Goal: Task Accomplishment & Management: Complete application form

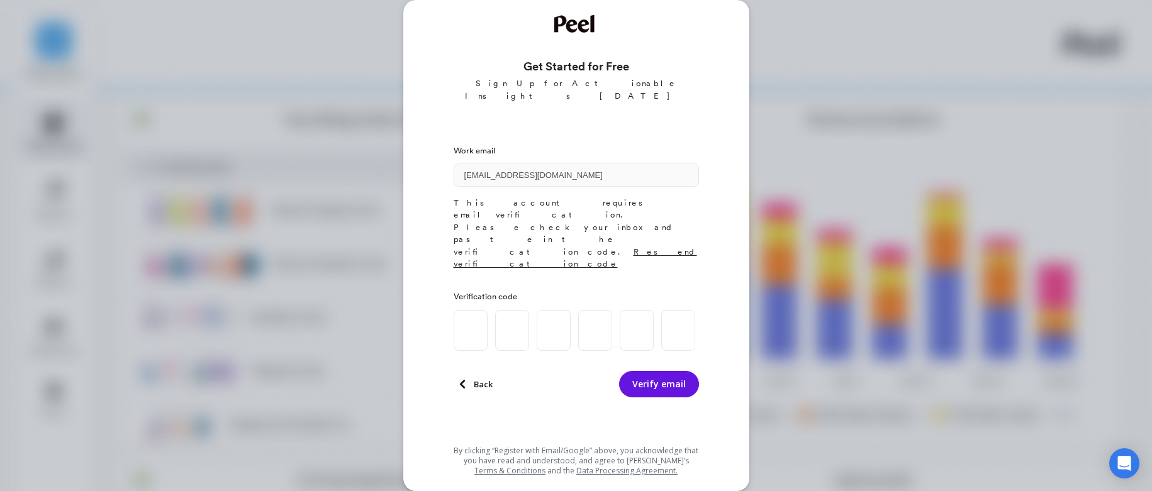
click at [462, 310] on input at bounding box center [471, 330] width 34 height 41
paste input "2"
type input "8"
type input "9"
type input "5"
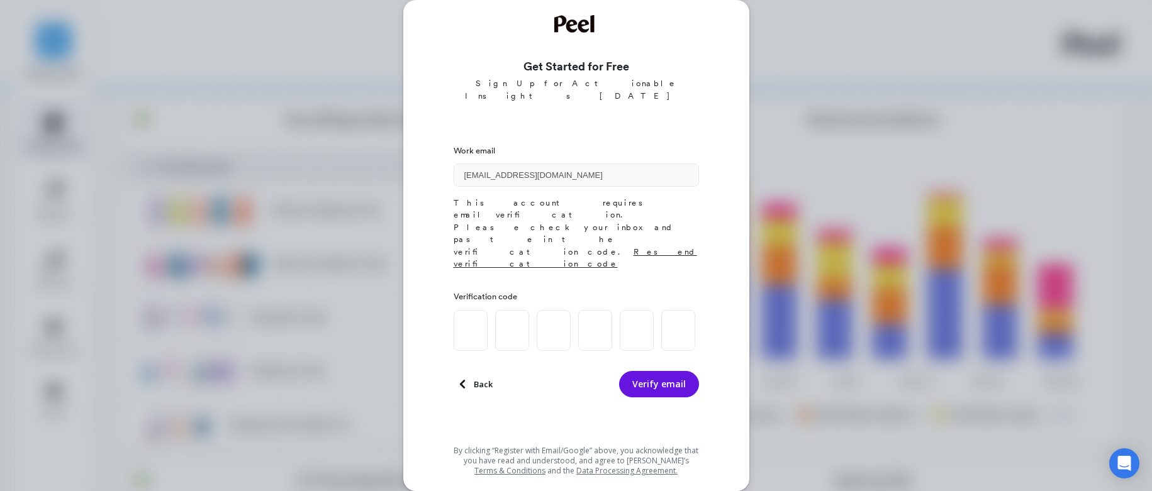
type input "2"
type input "0"
type input "2"
click at [654, 371] on button "Verify email" at bounding box center [659, 384] width 80 height 26
click at [681, 371] on button "Verify email" at bounding box center [659, 384] width 80 height 26
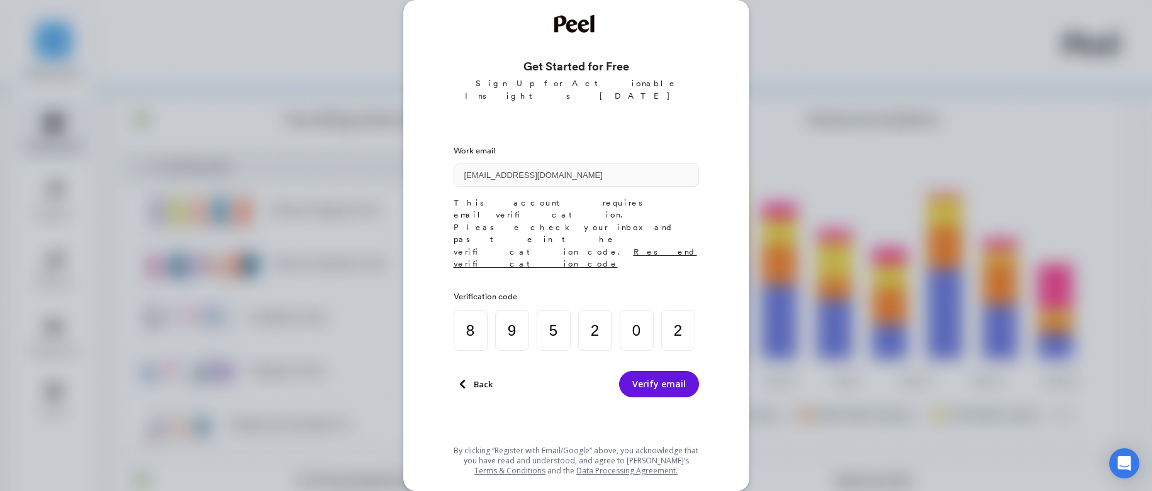
click at [685, 310] on input "2" at bounding box center [678, 330] width 34 height 41
click at [572, 403] on div "Work email adejonghe@evo.com This account requires email verification. Please c…" at bounding box center [576, 289] width 245 height 304
click at [674, 371] on button "Verify email" at bounding box center [659, 384] width 80 height 26
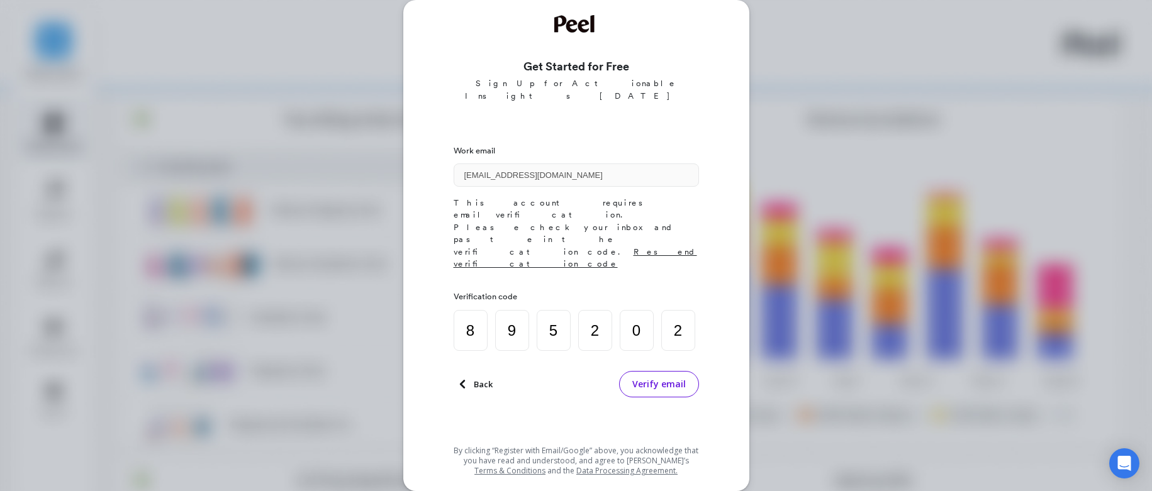
click at [674, 371] on button "Verify email" at bounding box center [659, 384] width 80 height 26
click at [633, 371] on button "Verify email" at bounding box center [659, 384] width 80 height 26
drag, startPoint x: 837, startPoint y: 420, endPoint x: 781, endPoint y: 421, distance: 56.6
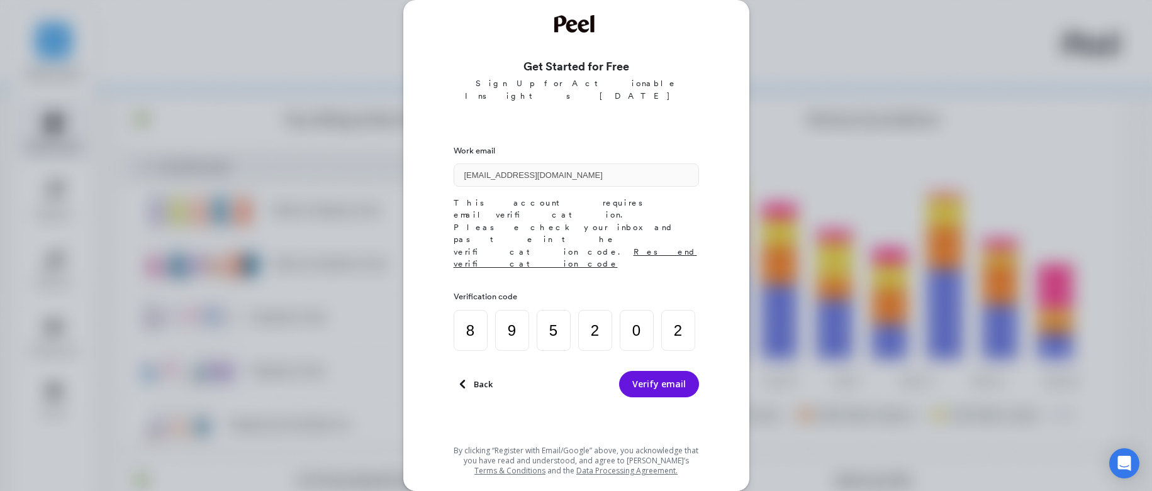
click at [837, 420] on div "Get Started for Free Sign Up for Actionable Insights Today Work email adejonghe…" at bounding box center [576, 245] width 1152 height 491
click at [471, 376] on div "Back" at bounding box center [473, 385] width 39 height 18
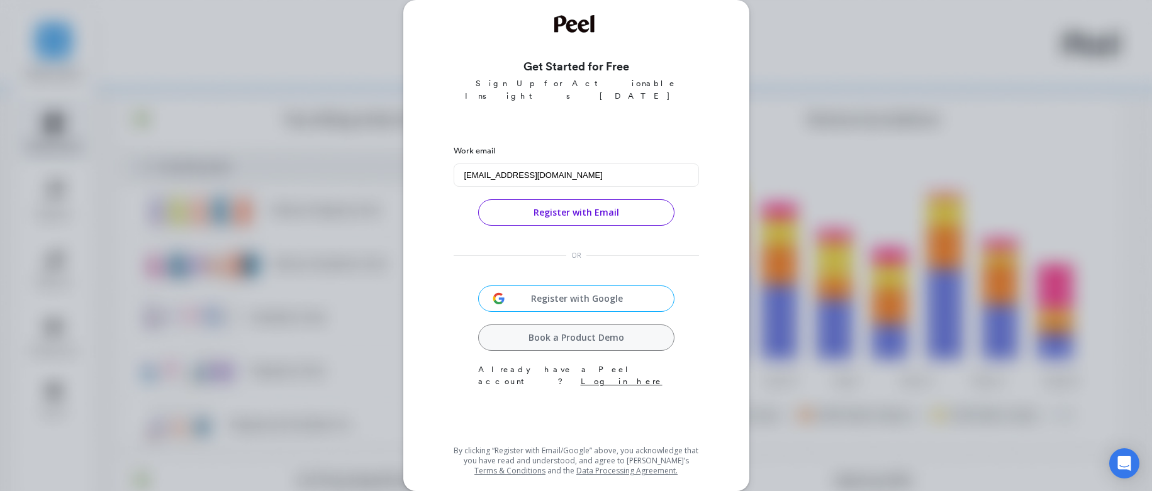
click at [585, 199] on button "Register with Email" at bounding box center [576, 212] width 196 height 26
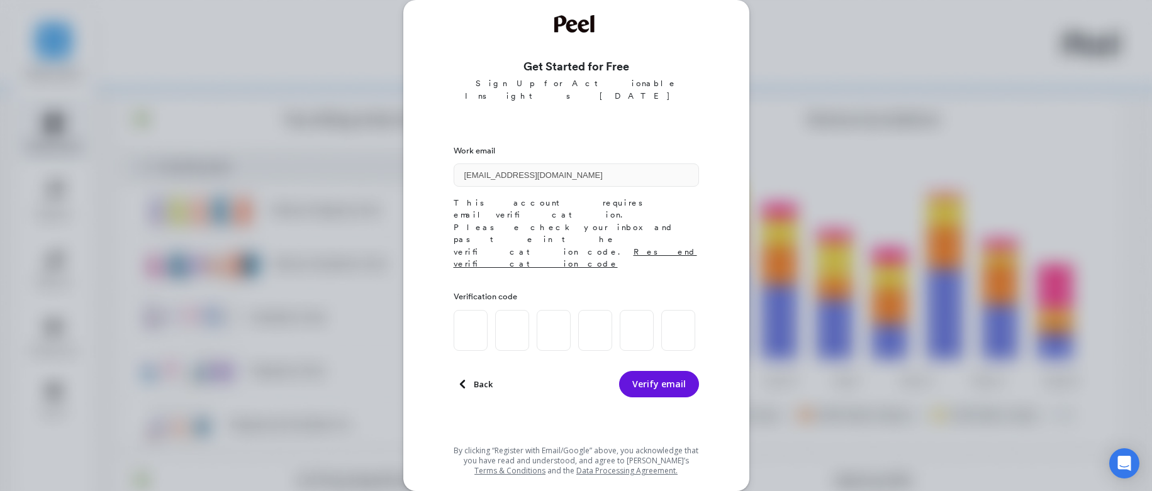
click at [476, 310] on input at bounding box center [471, 330] width 34 height 41
paste input "2"
type input "8"
type input "9"
type input "5"
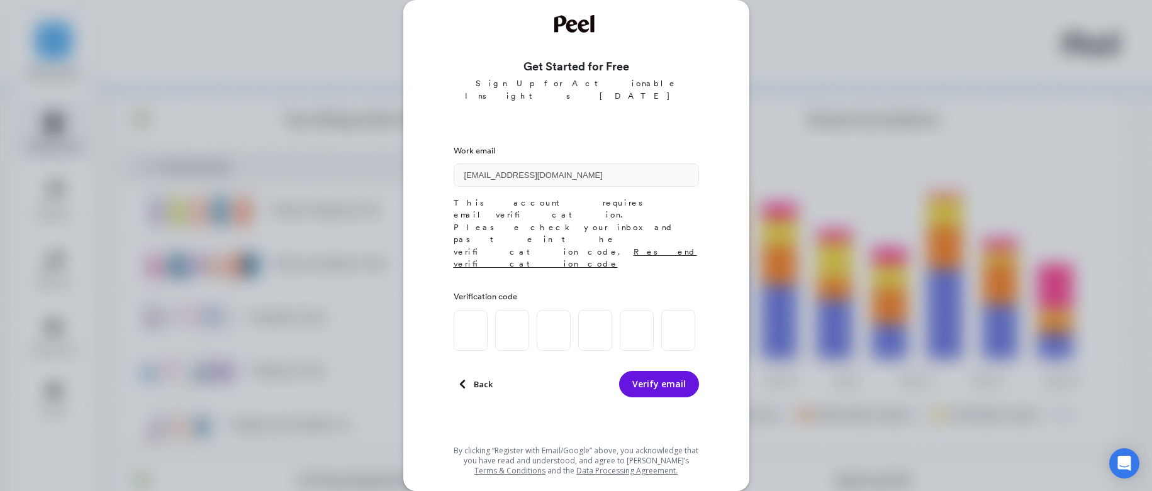
type input "2"
type input "0"
type input "2"
click at [640, 371] on button "Verify email" at bounding box center [659, 384] width 80 height 26
click at [666, 371] on button "Verify email" at bounding box center [659, 384] width 80 height 26
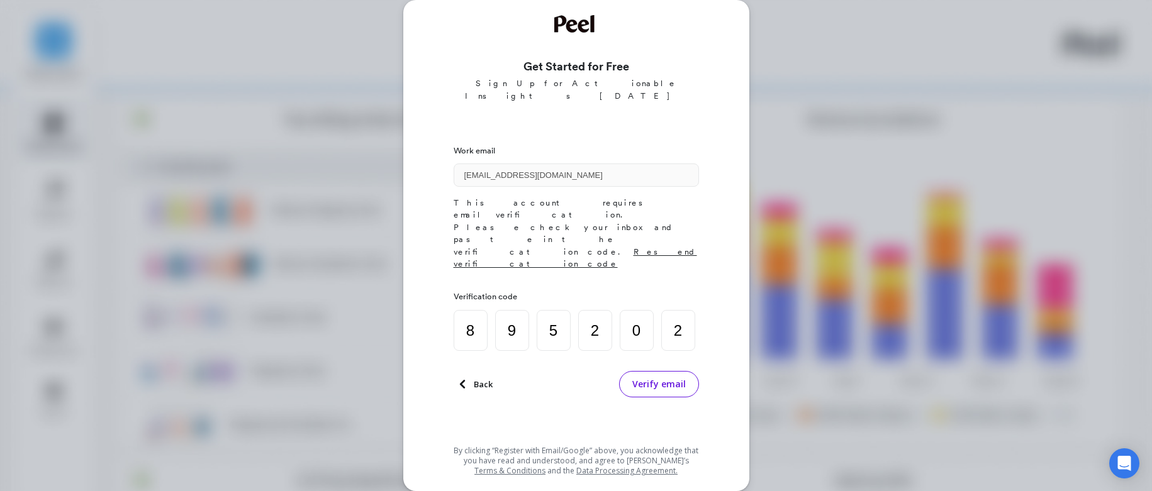
click at [666, 371] on button "Verify email" at bounding box center [659, 384] width 80 height 26
click at [619, 371] on button "Verify email" at bounding box center [659, 384] width 80 height 26
drag, startPoint x: 565, startPoint y: 376, endPoint x: 581, endPoint y: 374, distance: 15.9
click at [566, 379] on div "Work email adejonghe@evo.com This account requires email verification. Please c…" at bounding box center [576, 289] width 245 height 304
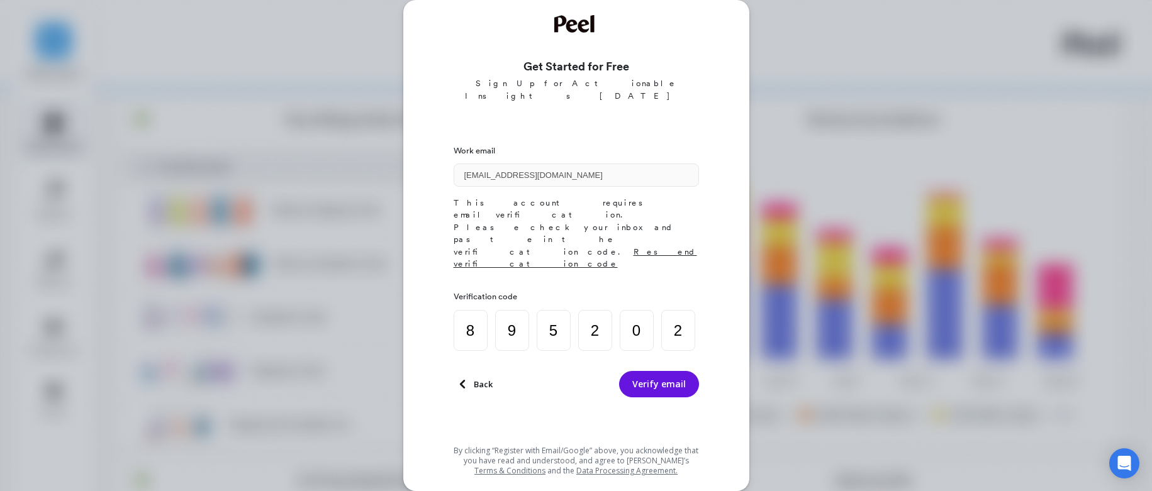
click at [613, 247] on span "Resend verification code" at bounding box center [575, 258] width 243 height 22
click at [650, 371] on button "Verify email" at bounding box center [659, 384] width 80 height 26
click at [862, 361] on div "Get Started for Free Sign Up for Actionable Insights Today Work email adejonghe…" at bounding box center [576, 245] width 1152 height 491
click at [475, 379] on span "Back" at bounding box center [483, 384] width 19 height 11
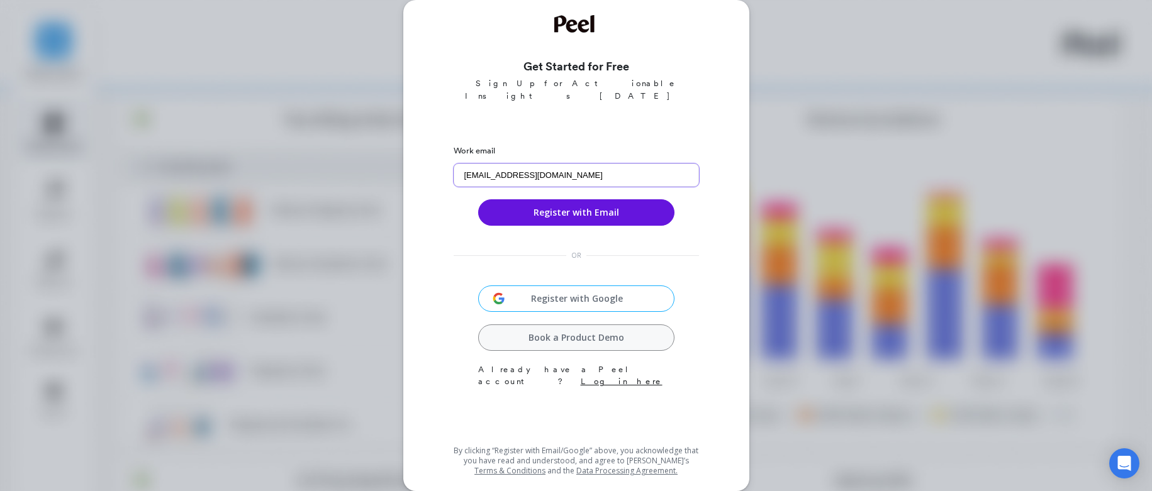
click at [540, 164] on input "adejonghe@evo.com" at bounding box center [576, 175] width 245 height 23
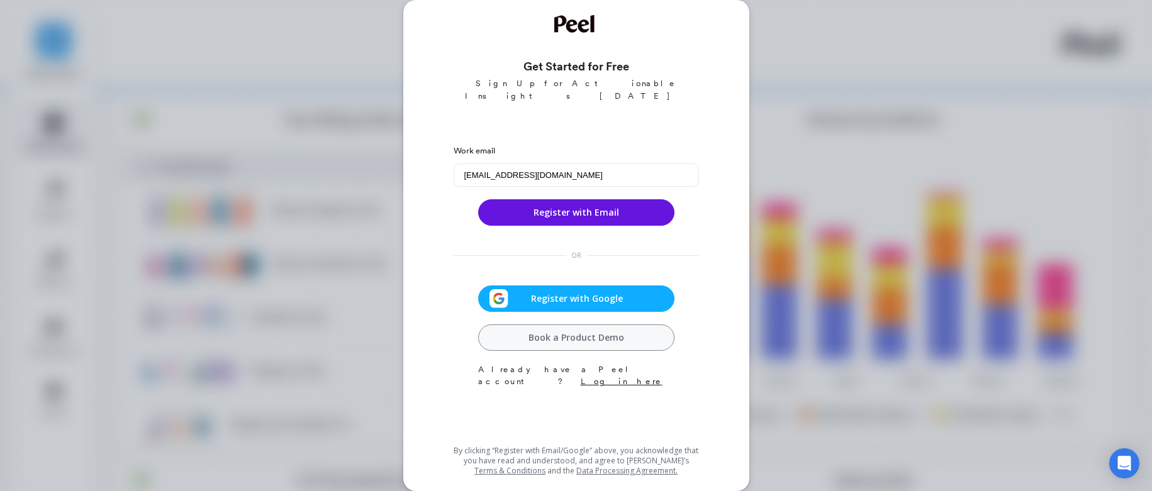
click at [592, 293] on span "Register with Google" at bounding box center [576, 299] width 137 height 13
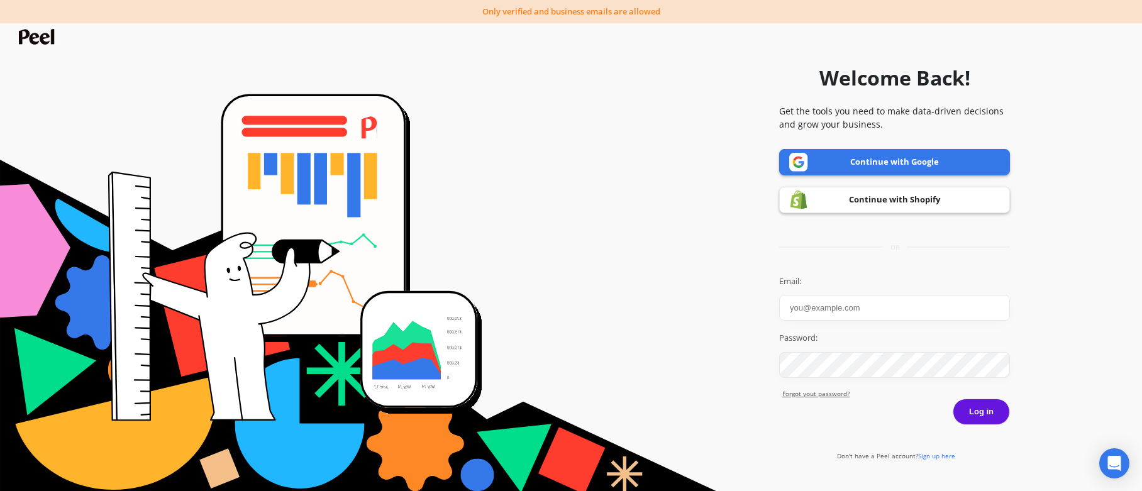
click at [961, 161] on link "Continue with Google" at bounding box center [894, 162] width 231 height 26
click at [703, 318] on form "Welcome Back! Get the tools you need to make data-driven decisions and grow you…" at bounding box center [571, 255] width 1130 height 479
click at [876, 301] on input "Email:" at bounding box center [894, 308] width 231 height 26
click at [734, 293] on form "Welcome Back! Get the tools you need to make data-driven decisions and grow you…" at bounding box center [571, 255] width 1130 height 479
click at [938, 454] on span "Sign up here" at bounding box center [936, 456] width 37 height 9
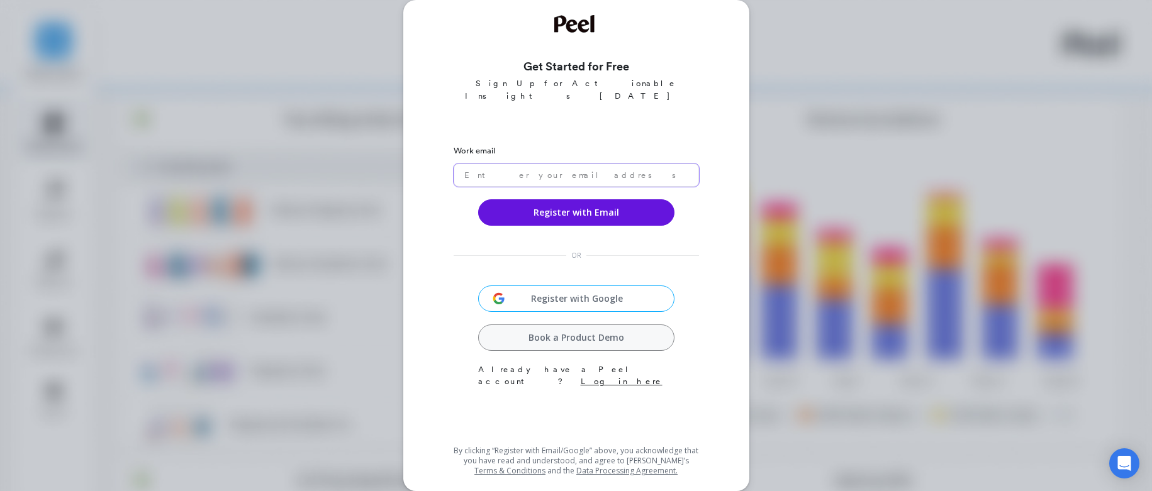
click at [555, 164] on input "email" at bounding box center [576, 175] width 245 height 23
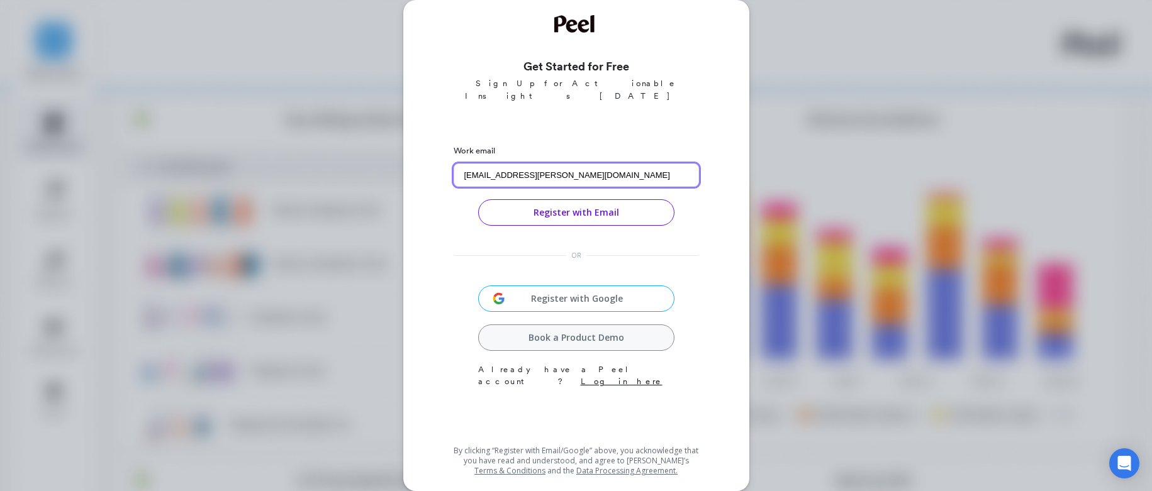
type input "adejonghe-korinke@evo.com"
click at [632, 199] on button "Register with Email" at bounding box center [576, 212] width 196 height 26
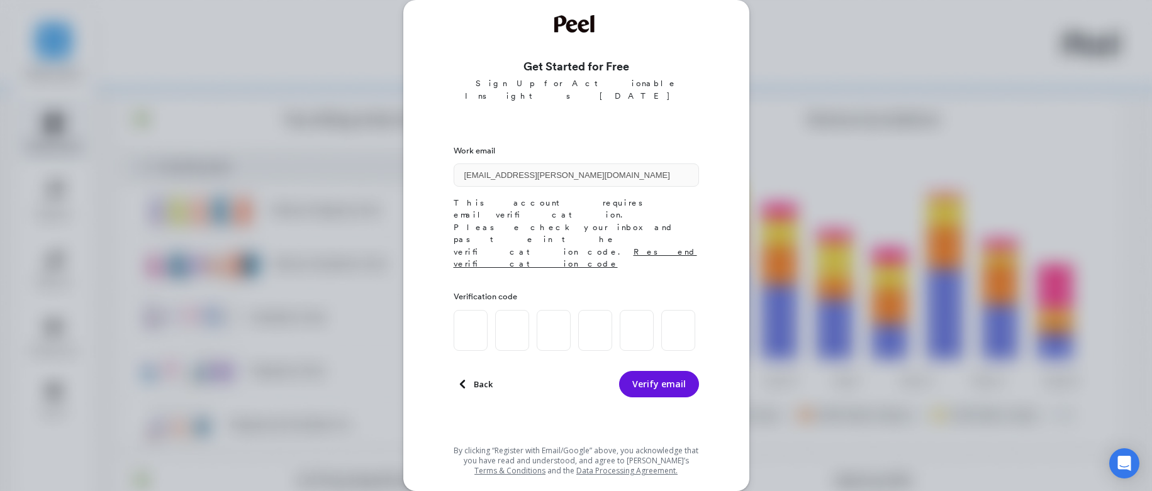
click at [469, 310] on input at bounding box center [471, 330] width 34 height 41
type input "7"
type input "5"
type input "2"
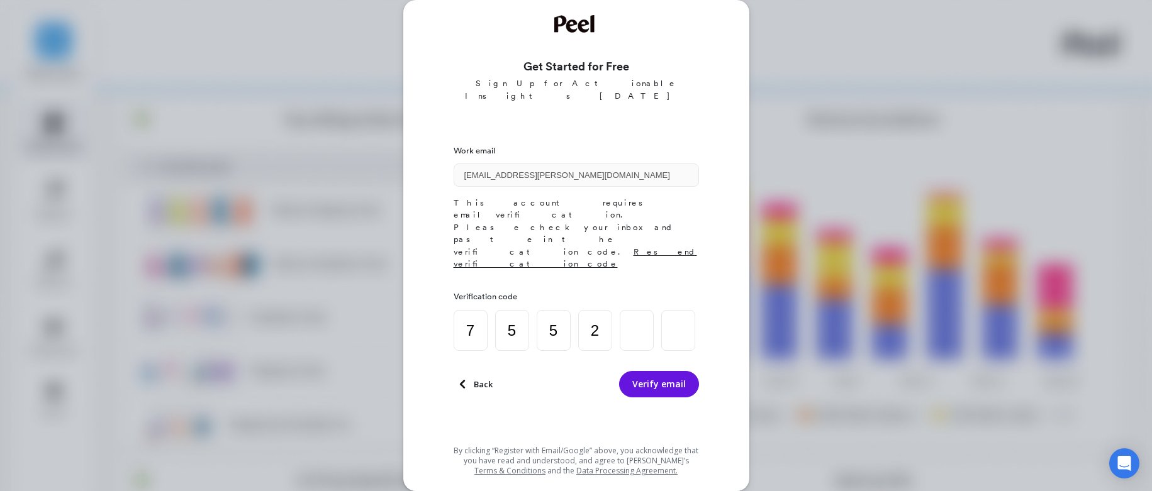
type input "4"
type input "7"
drag, startPoint x: 650, startPoint y: 339, endPoint x: 653, endPoint y: 326, distance: 13.4
click at [650, 339] on div "Work email adejonghe-korinke@evo.com This account requires email verification. …" at bounding box center [576, 289] width 245 height 304
click at [655, 371] on button "Verify email" at bounding box center [659, 384] width 80 height 26
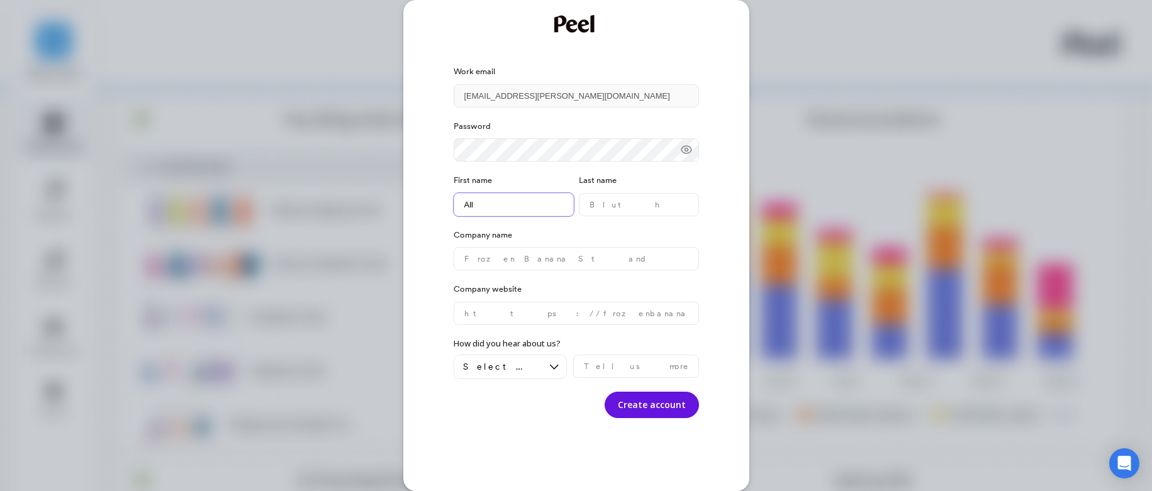
type name "Allison"
type name "Dejonghe"
click at [537, 260] on name "text" at bounding box center [576, 258] width 245 height 23
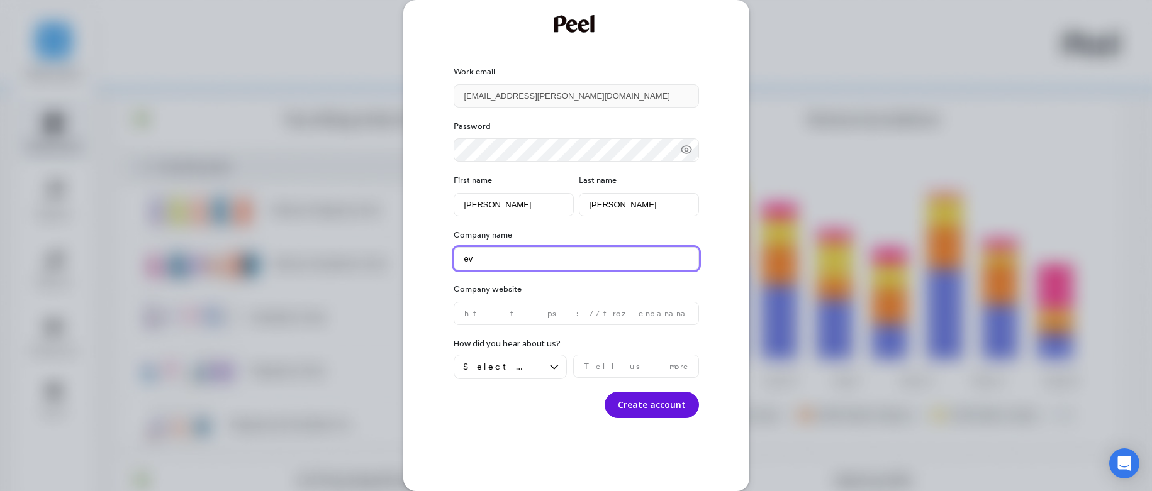
type name "evo"
click at [523, 318] on website "text" at bounding box center [576, 313] width 245 height 23
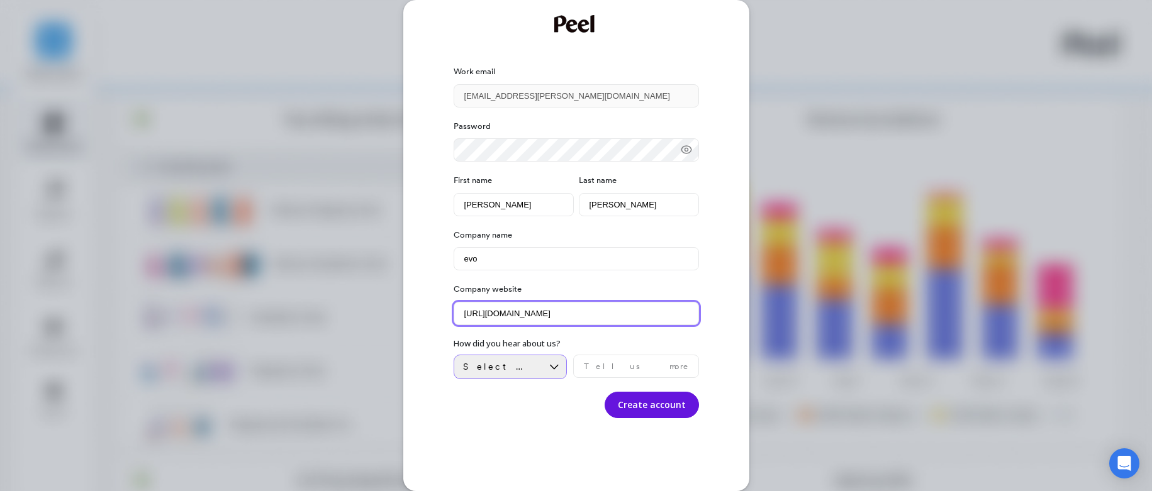
type website "https://www.evo.com"
click at [543, 365] on div at bounding box center [554, 366] width 24 height 23
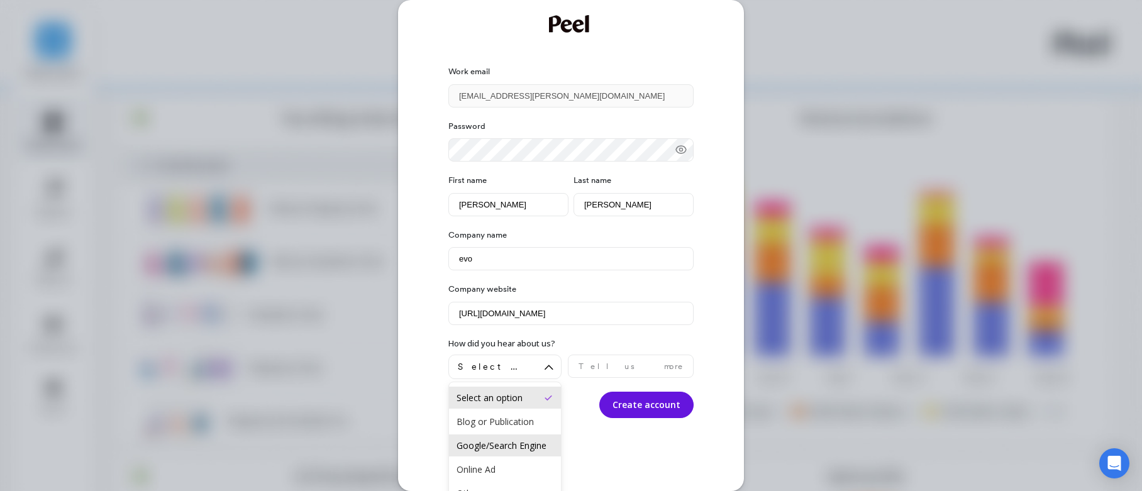
scroll to position [69, 0]
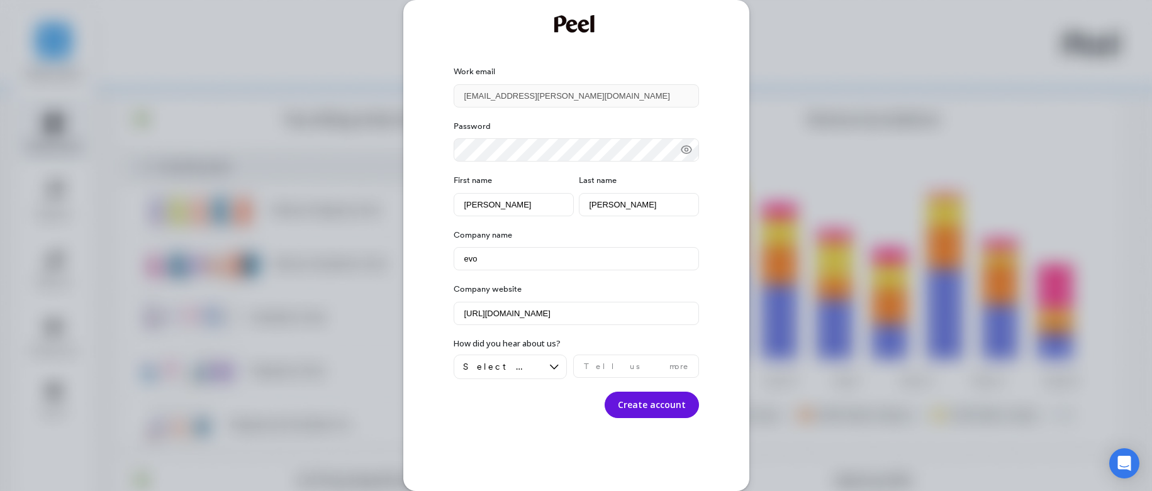
drag, startPoint x: 589, startPoint y: 459, endPoint x: 625, endPoint y: 428, distance: 47.3
click at [589, 459] on div "Work email adejonghe-korinke@evo.com Password First name Allison Last name Dejo…" at bounding box center [576, 267] width 245 height 418
click at [655, 411] on button "Create account" at bounding box center [652, 405] width 94 height 26
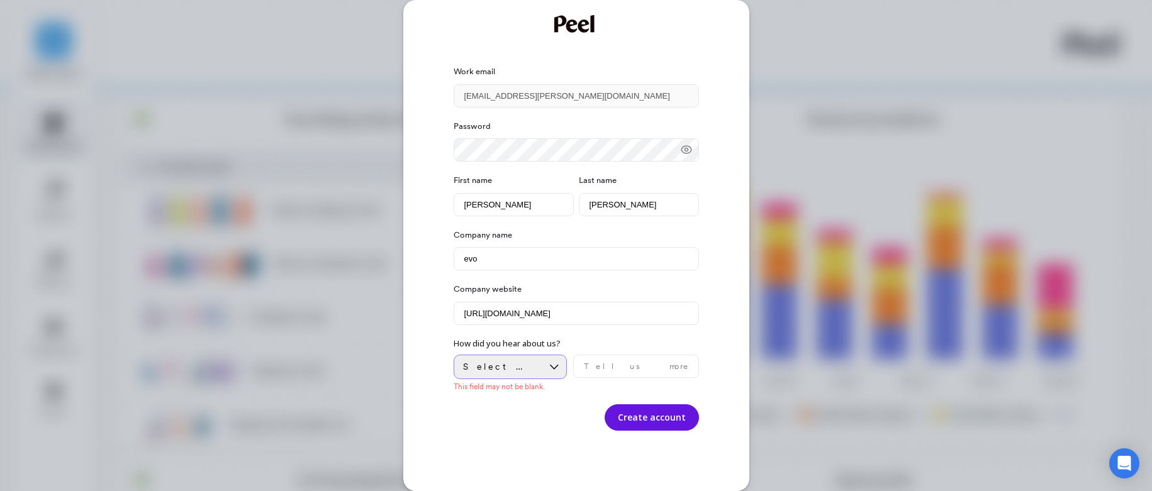
click at [511, 371] on span "Select an option" at bounding box center [501, 367] width 77 height 12
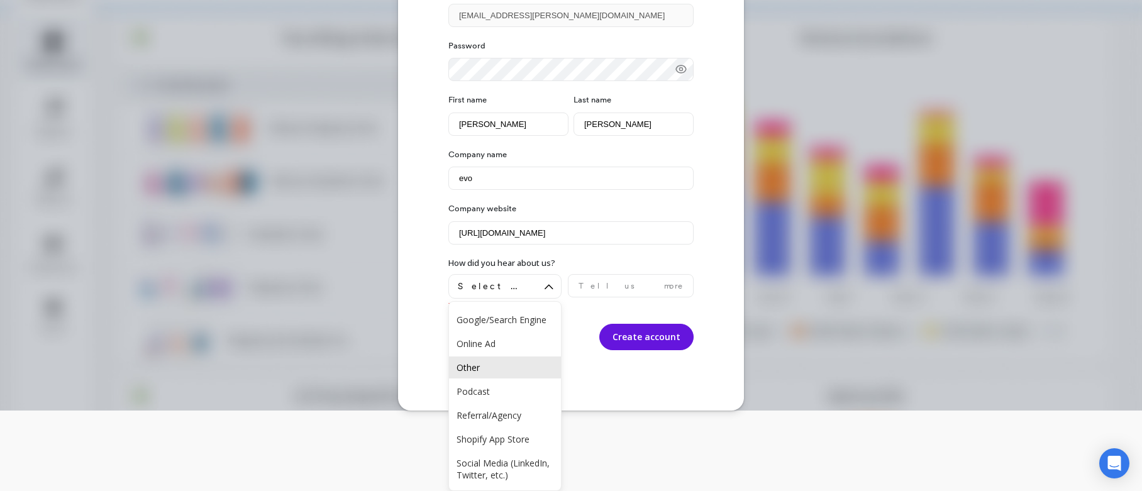
click at [481, 362] on div "Other" at bounding box center [505, 368] width 97 height 12
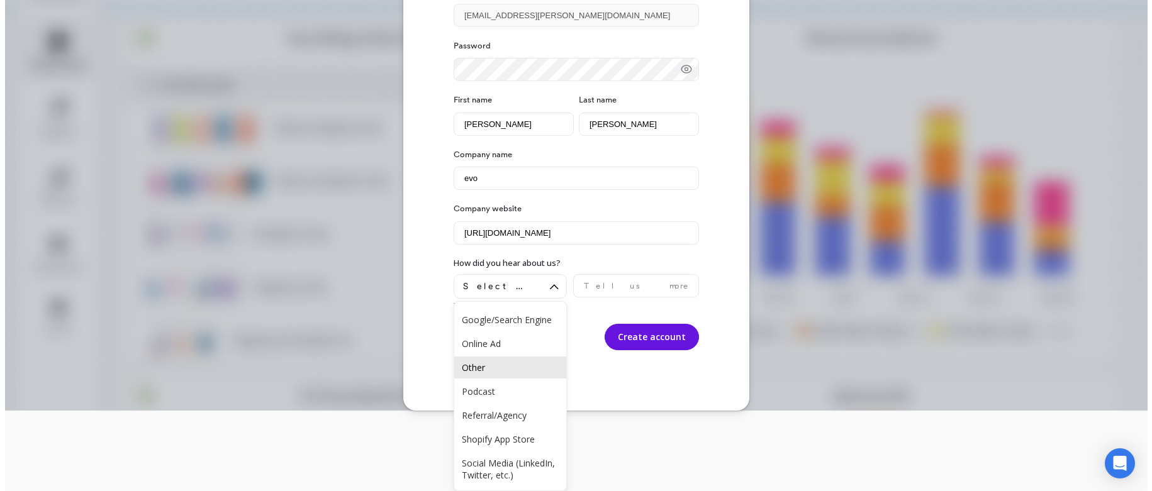
scroll to position [0, 0]
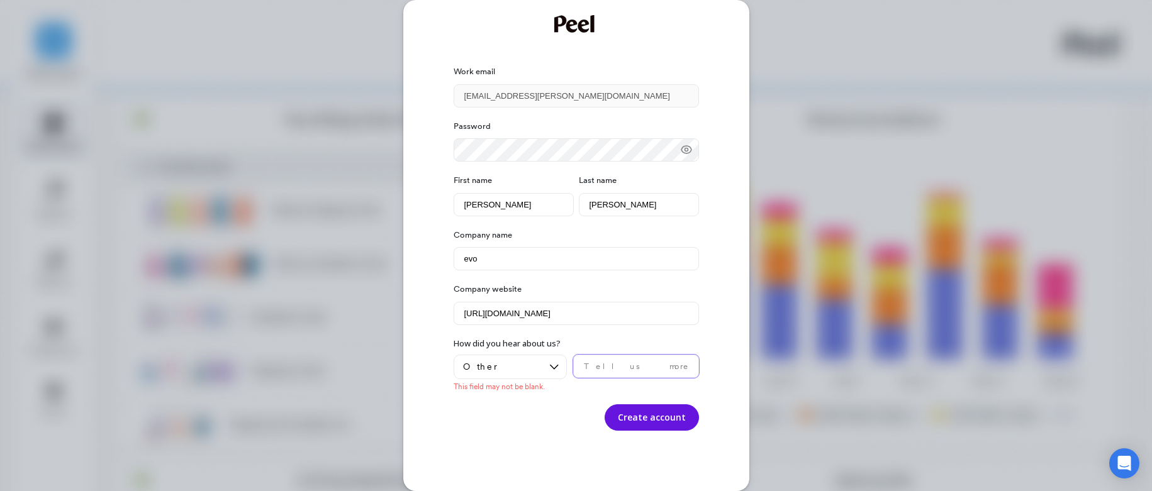
click at [621, 365] on input "text" at bounding box center [636, 366] width 126 height 23
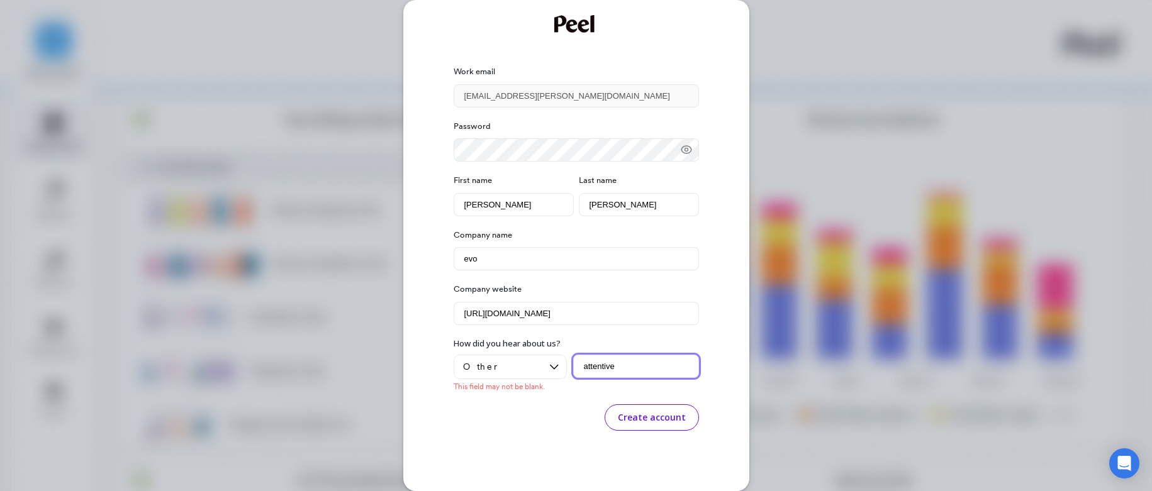
type input "attentive"
click at [661, 421] on button "Create account" at bounding box center [652, 417] width 94 height 26
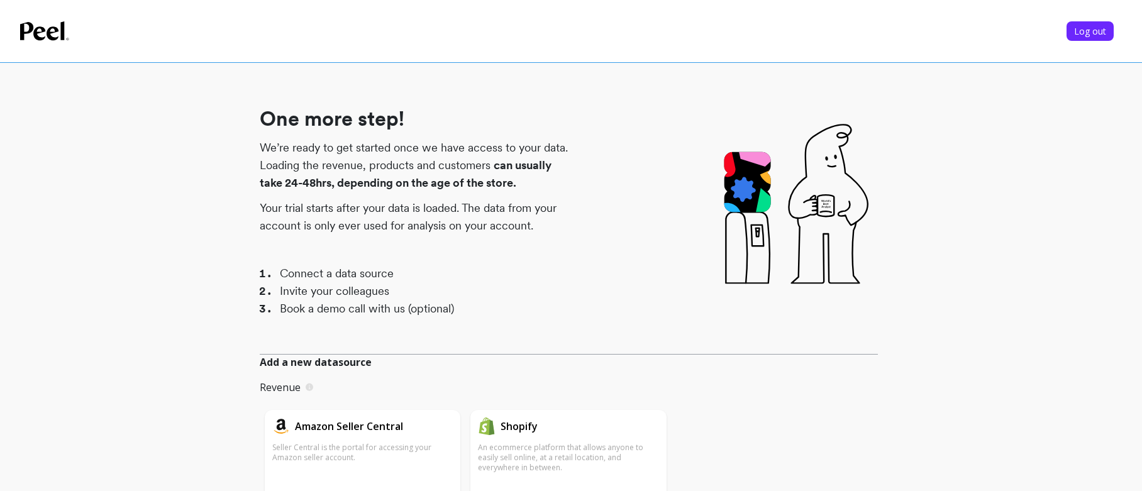
click at [233, 332] on div "One more step! We’re ready to get started once we have access to your data. Loa…" at bounding box center [568, 432] width 1097 height 845
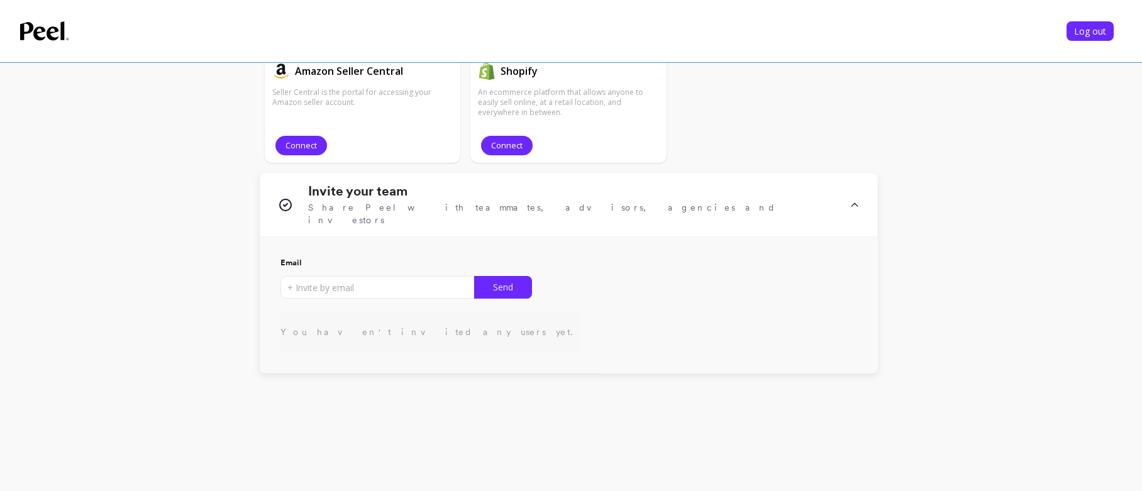
scroll to position [369, 0]
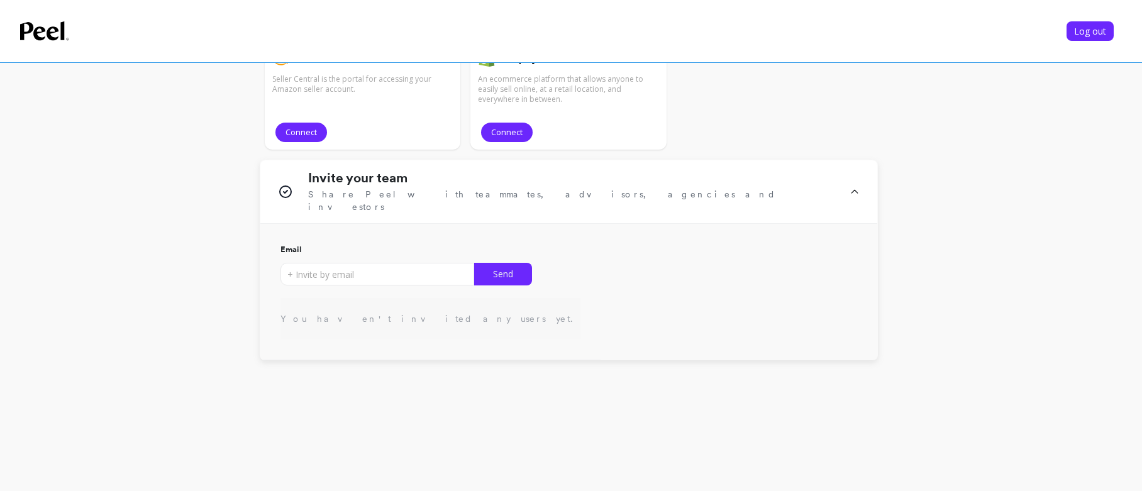
click at [687, 403] on div "Add a new datasource Revenue Connecting these sources will add revenue focused …" at bounding box center [569, 236] width 618 height 500
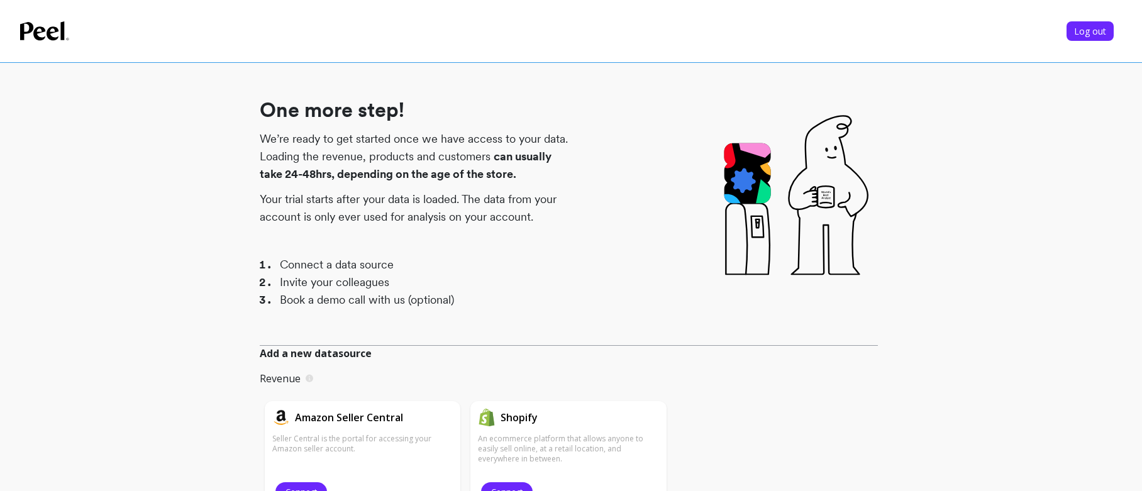
scroll to position [0, 0]
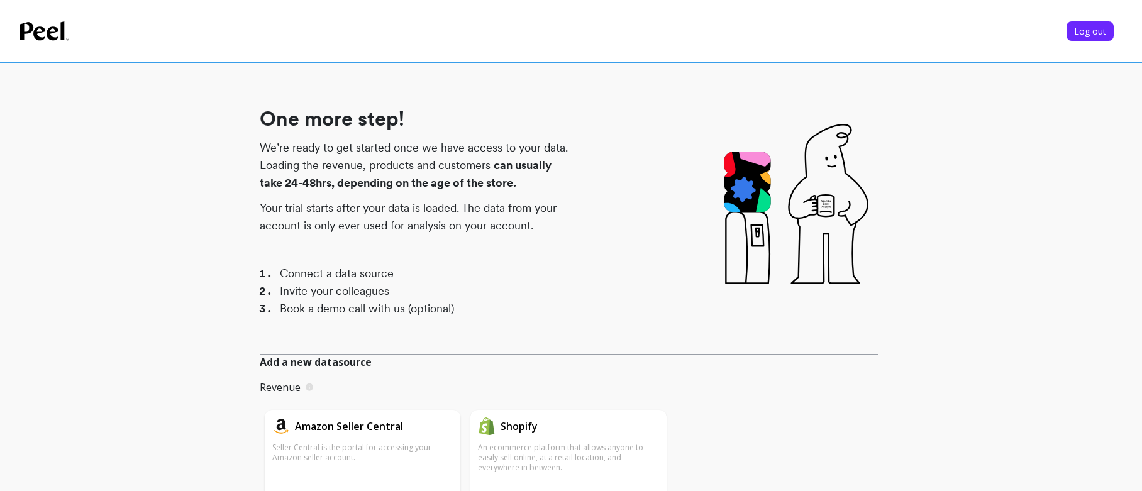
click at [308, 387] on icon at bounding box center [310, 388] width 8 height 8
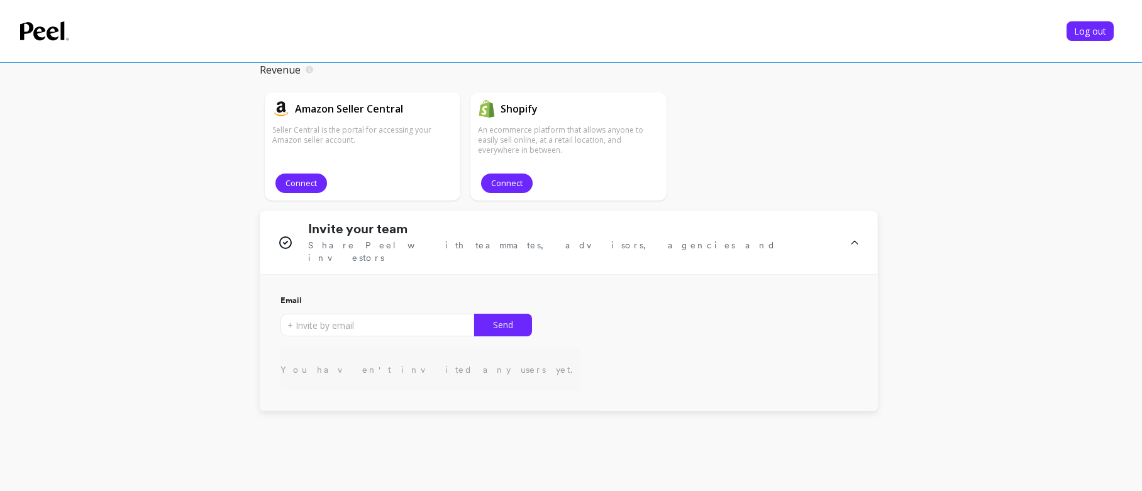
scroll to position [320, 0]
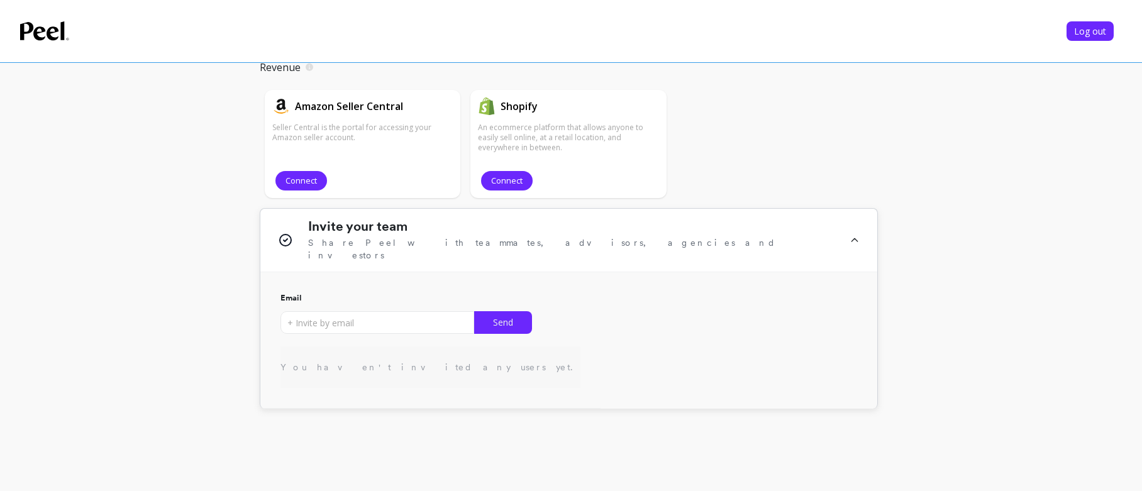
click at [855, 237] on icon at bounding box center [855, 240] width 10 height 43
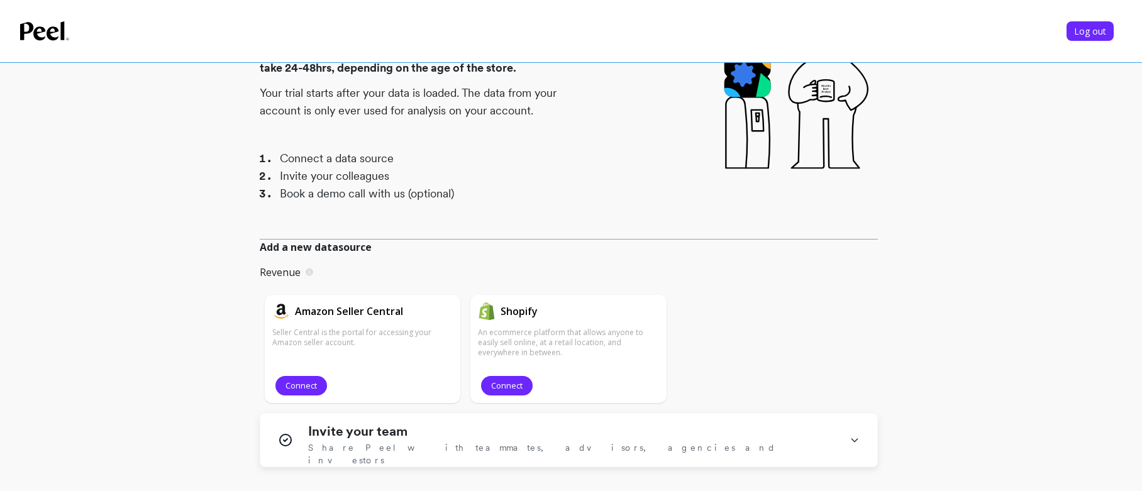
scroll to position [0, 0]
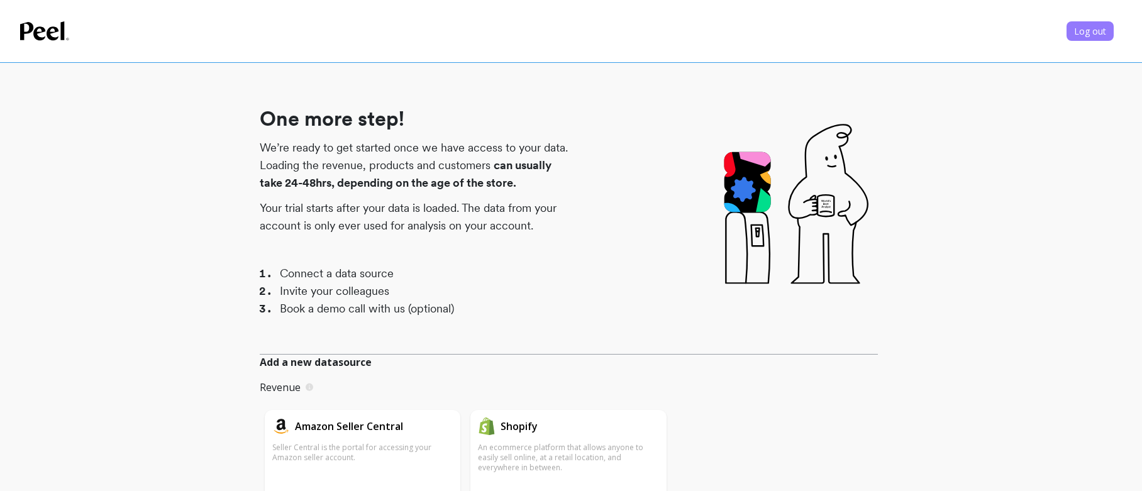
click at [1087, 33] on span "Log out" at bounding box center [1090, 31] width 32 height 12
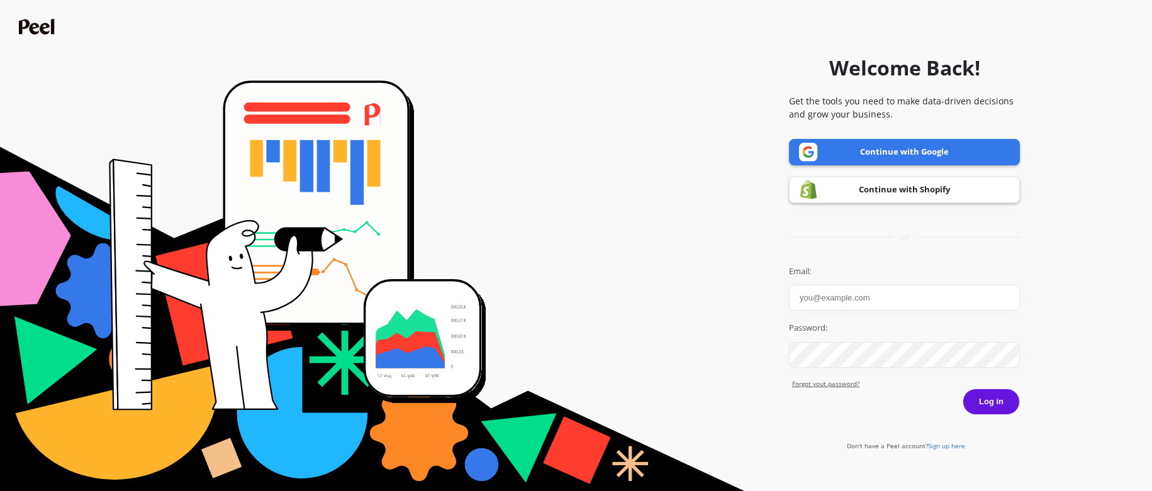
type input "[EMAIL_ADDRESS][PERSON_NAME][DOMAIN_NAME]"
click at [36, 22] on img at bounding box center [38, 27] width 39 height 16
